Goal: Task Accomplishment & Management: Complete application form

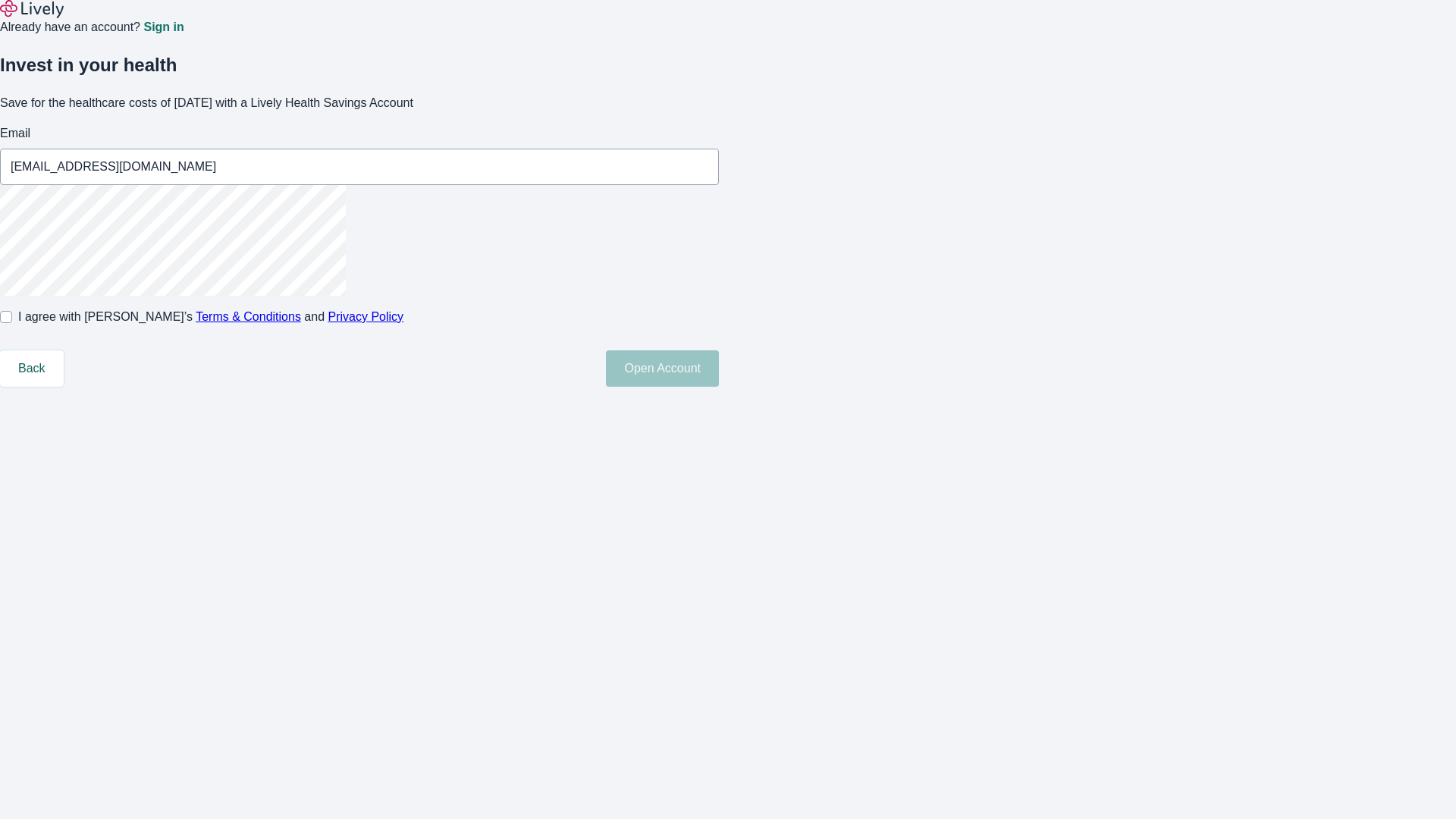
click at [12, 323] on input "I agree with Lively’s Terms & Conditions and Privacy Policy" at bounding box center [6, 316] width 12 height 12
checkbox input "true"
click at [719, 387] on button "Open Account" at bounding box center [662, 368] width 113 height 36
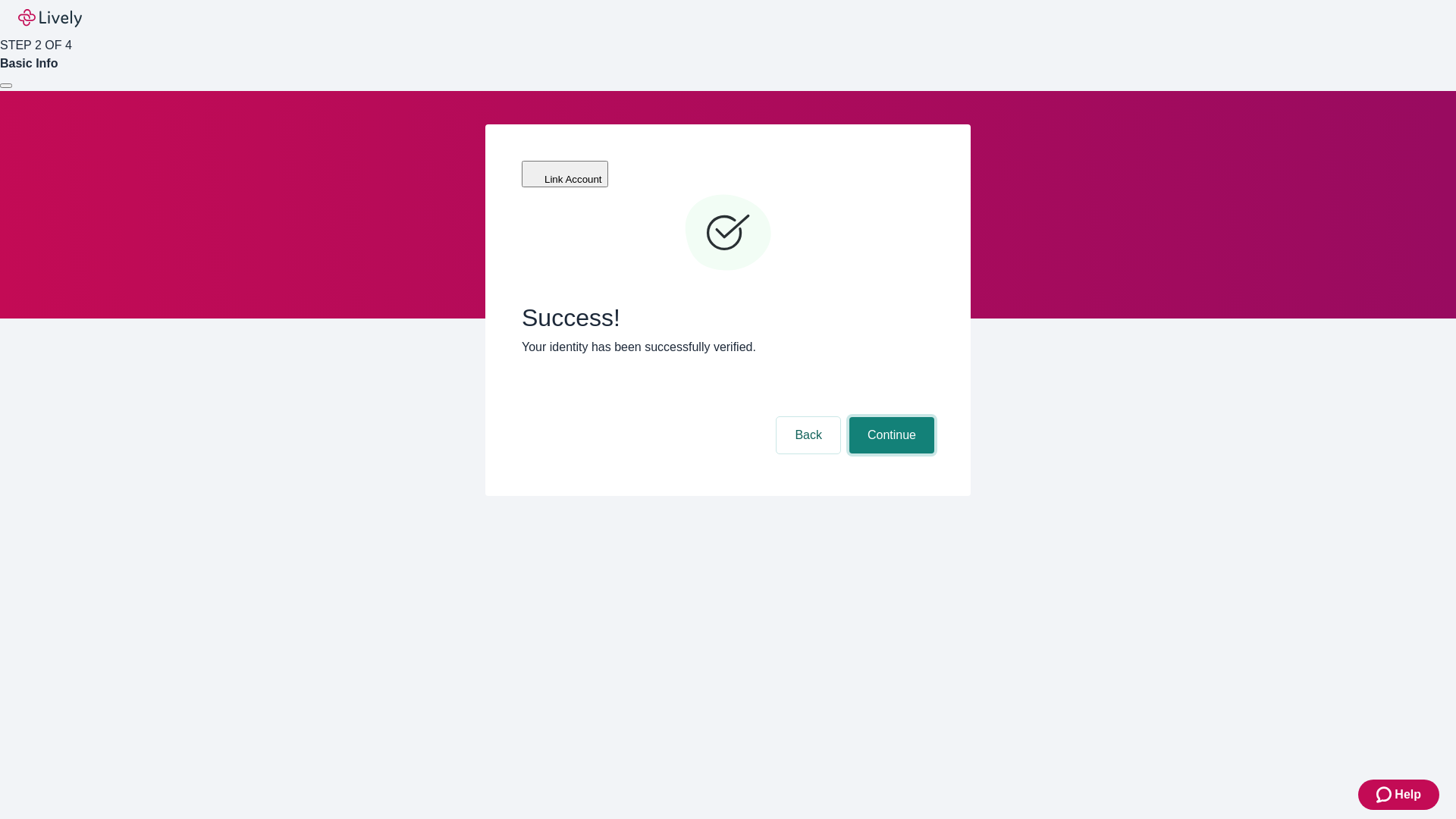
click at [890, 417] on button "Continue" at bounding box center [891, 435] width 85 height 36
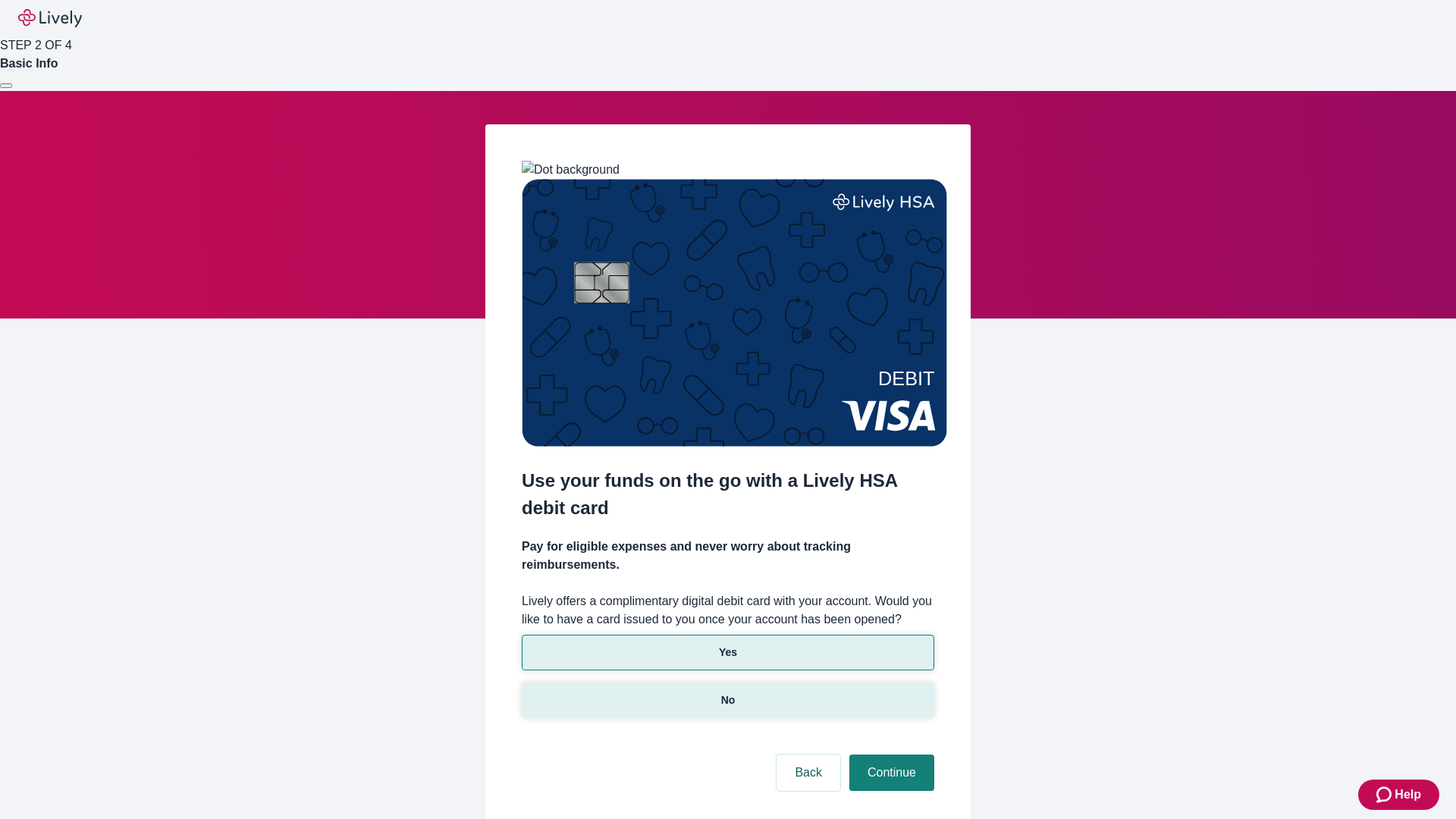
click at [728, 692] on p "No" at bounding box center [728, 700] width 15 height 16
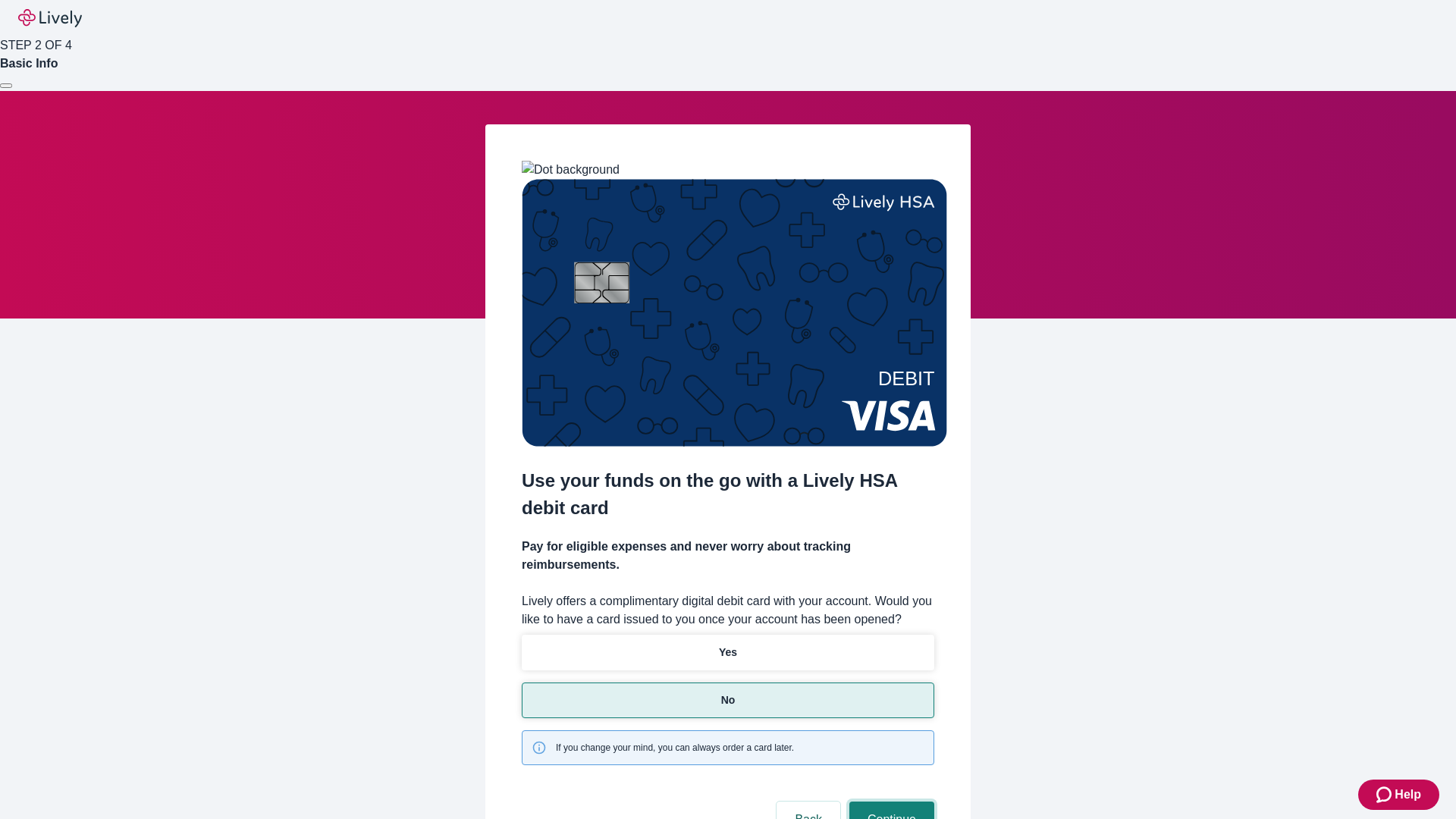
click at [890, 802] on button "Continue" at bounding box center [891, 820] width 85 height 36
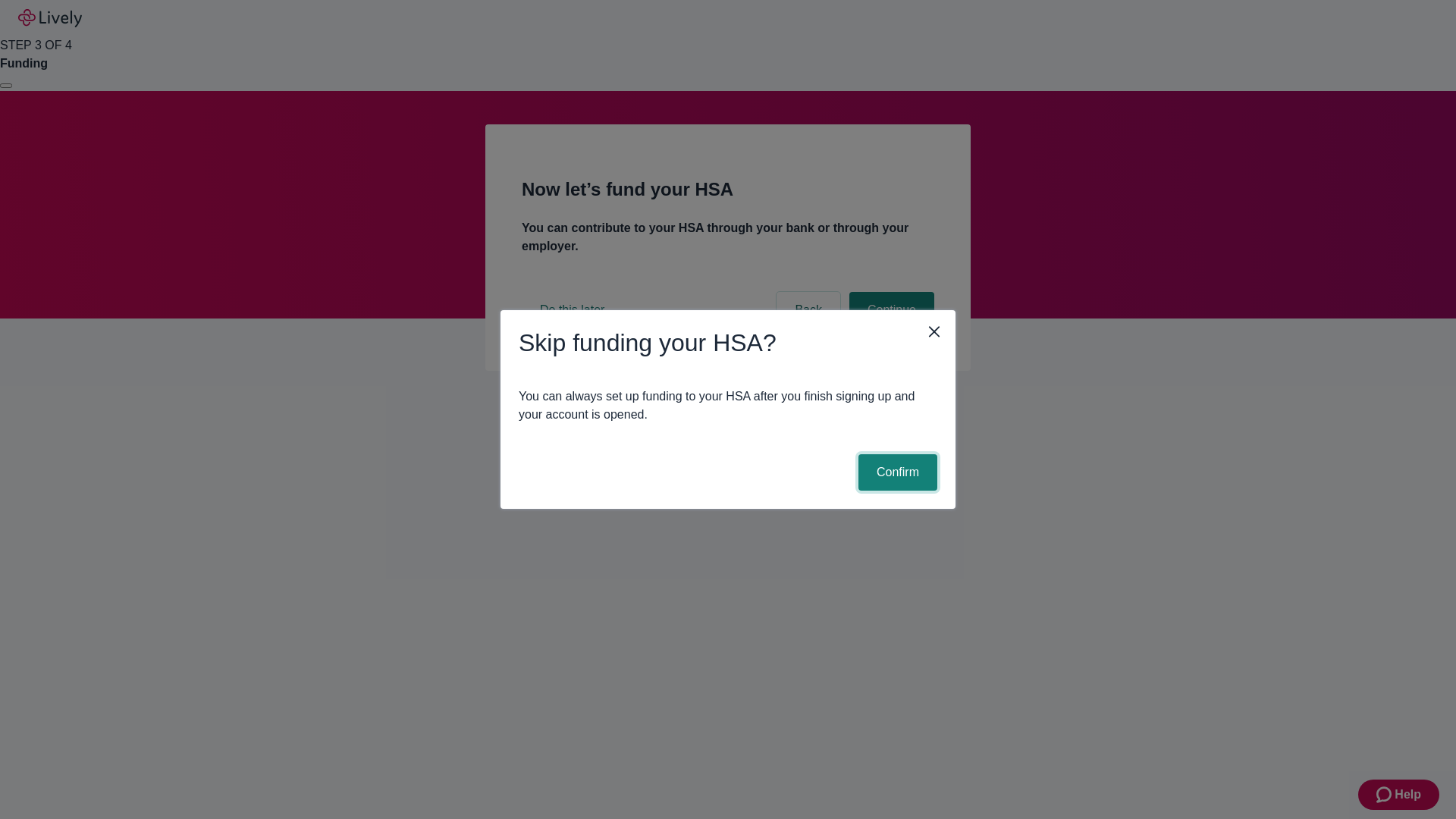
click at [895, 473] on button "Confirm" at bounding box center [898, 472] width 79 height 36
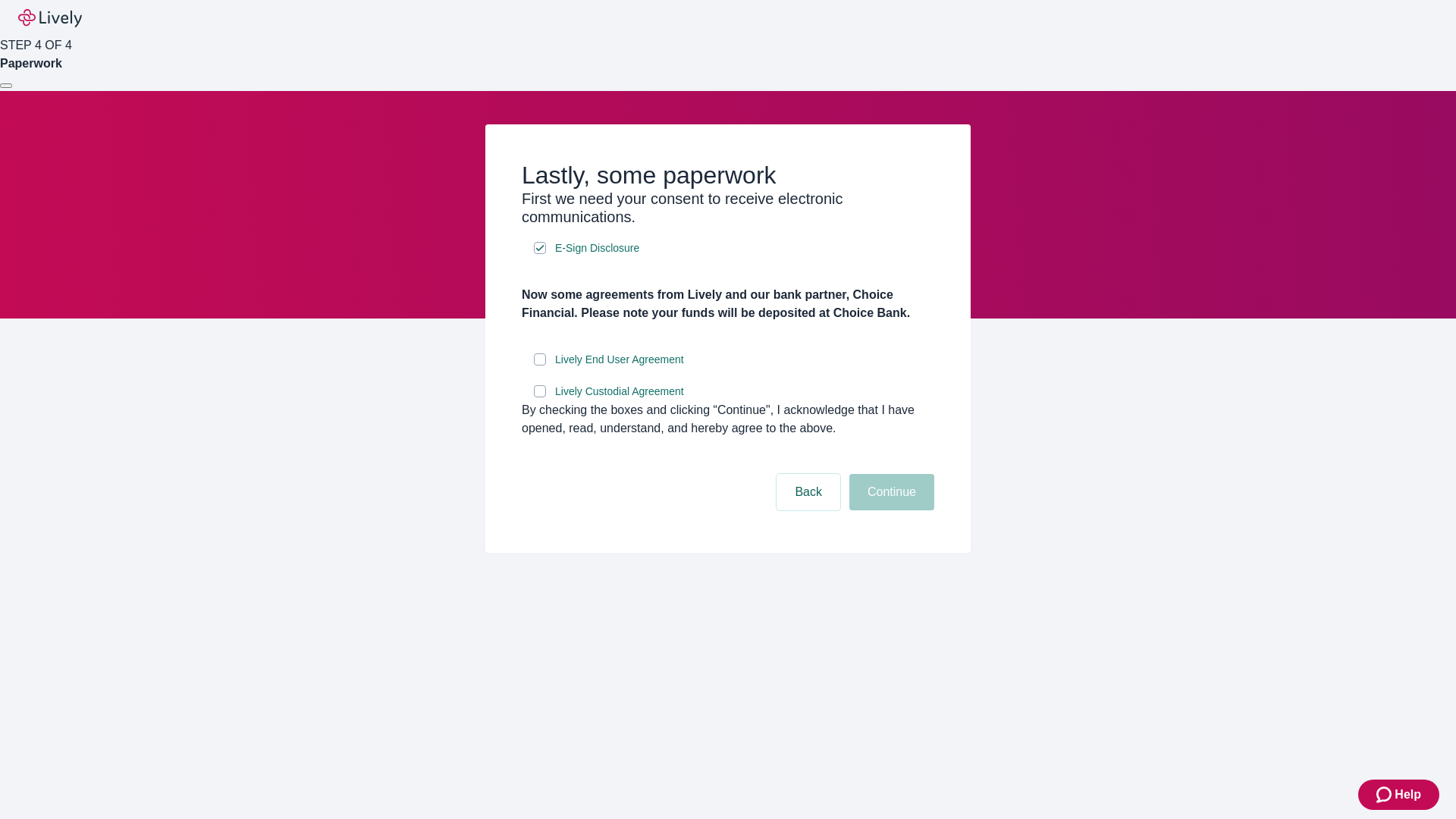
click at [540, 366] on input "Lively End User Agreement" at bounding box center [540, 359] width 12 height 12
checkbox input "true"
click at [540, 398] on input "Lively Custodial Agreement" at bounding box center [540, 391] width 12 height 12
checkbox input "true"
click at [890, 511] on button "Continue" at bounding box center [891, 492] width 85 height 36
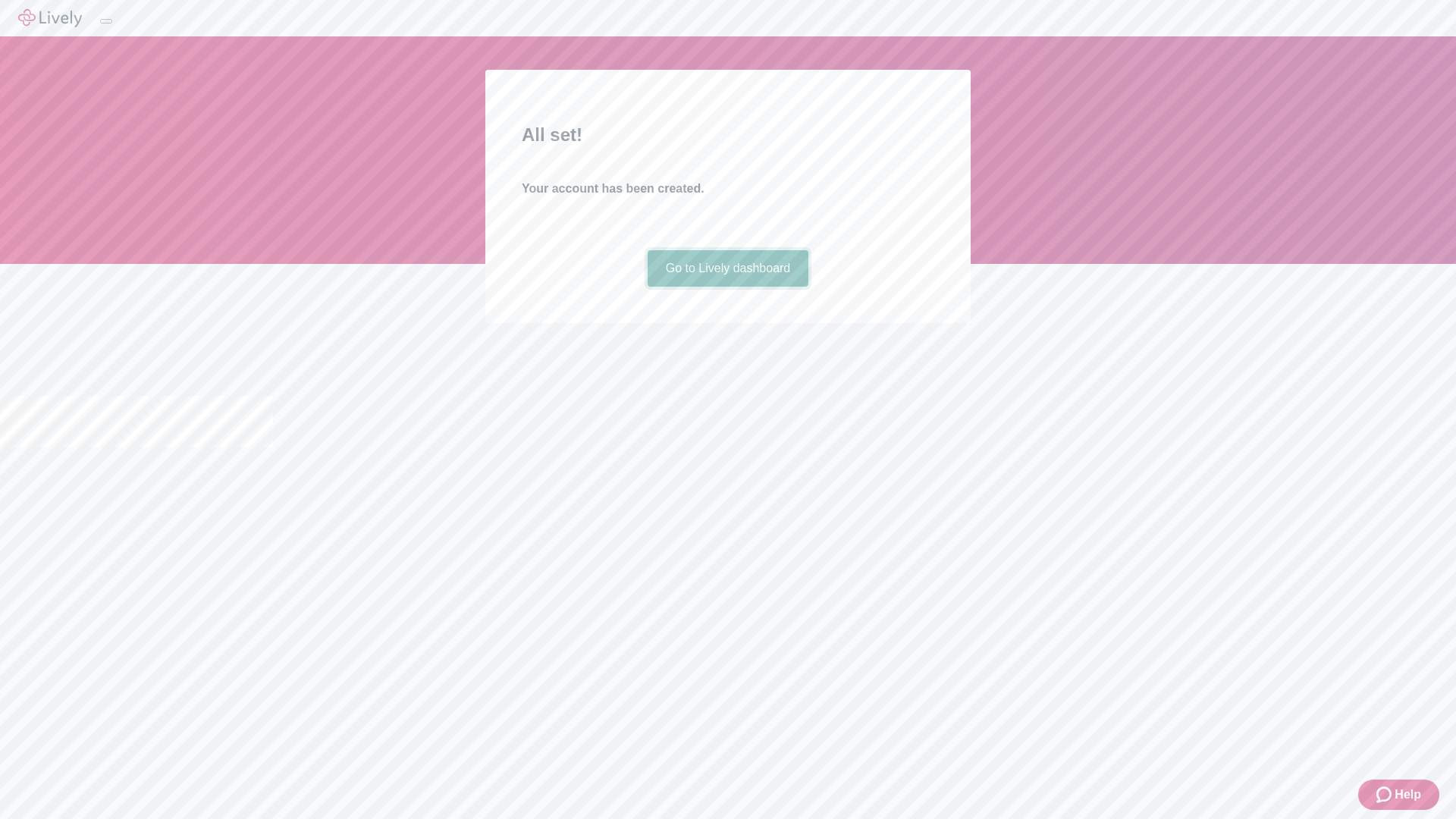
click at [728, 286] on link "Go to Lively dashboard" at bounding box center [728, 268] width 161 height 36
